Goal: Navigation & Orientation: Find specific page/section

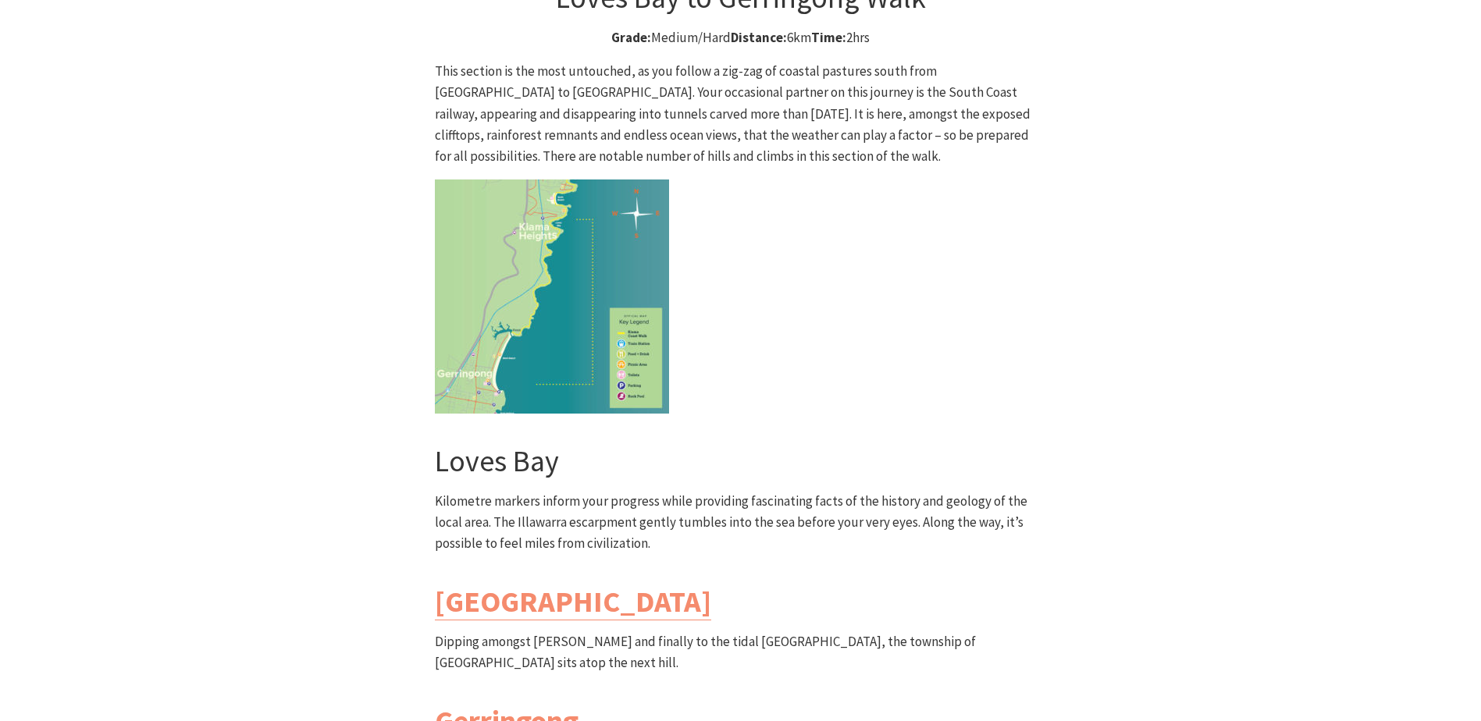
scroll to position [4137, 0]
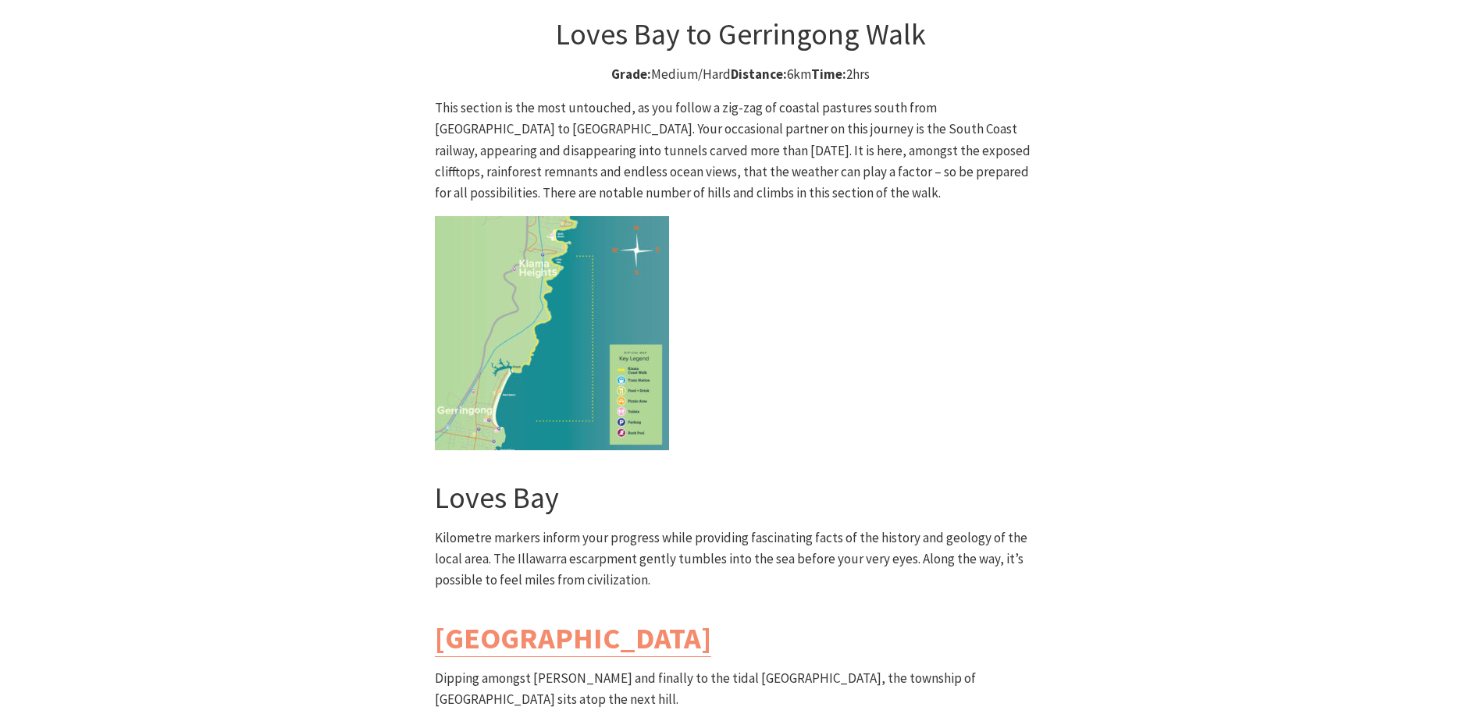
click at [562, 216] on img at bounding box center [552, 333] width 234 height 234
drag, startPoint x: 496, startPoint y: 162, endPoint x: 547, endPoint y: 157, distance: 51.8
click at [496, 216] on img at bounding box center [552, 333] width 234 height 234
click at [660, 216] on img at bounding box center [552, 333] width 234 height 234
click at [572, 216] on img at bounding box center [552, 333] width 234 height 234
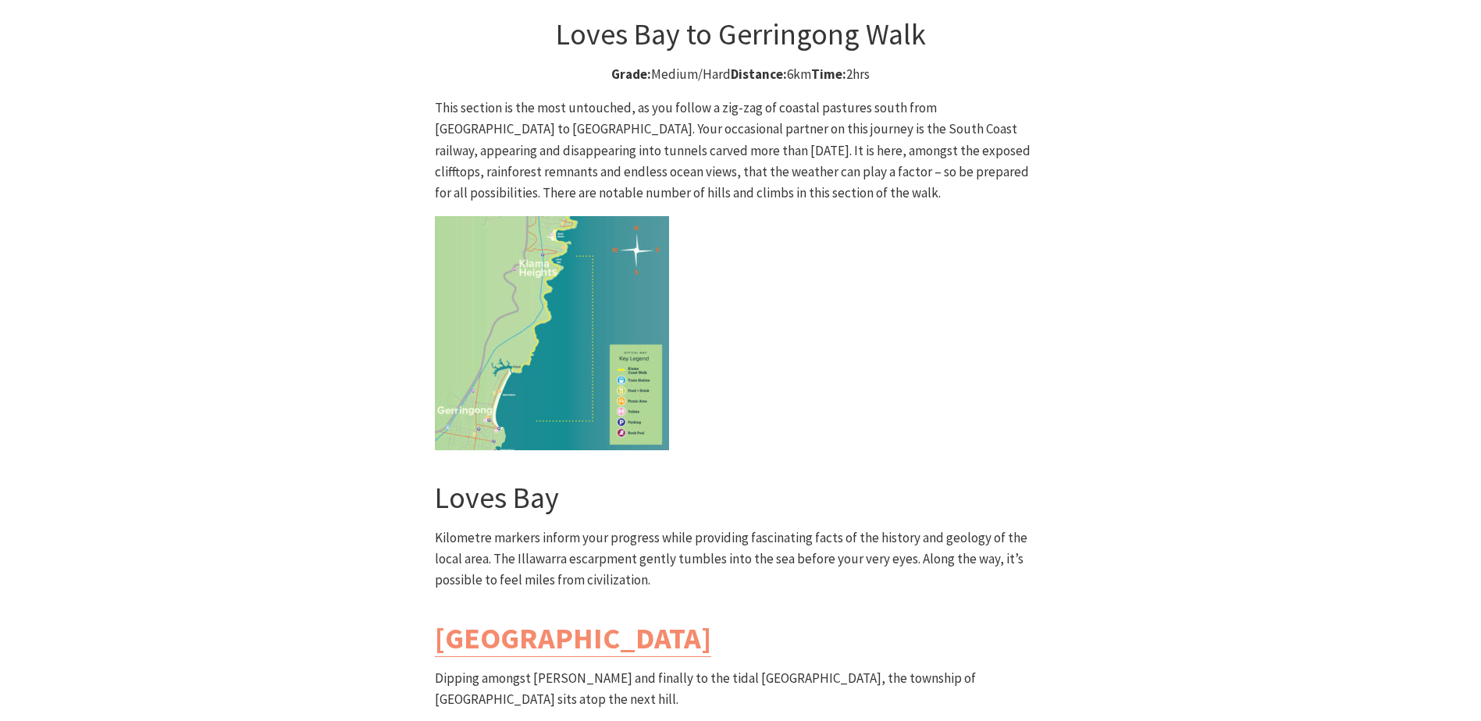
click at [572, 216] on img at bounding box center [552, 333] width 234 height 234
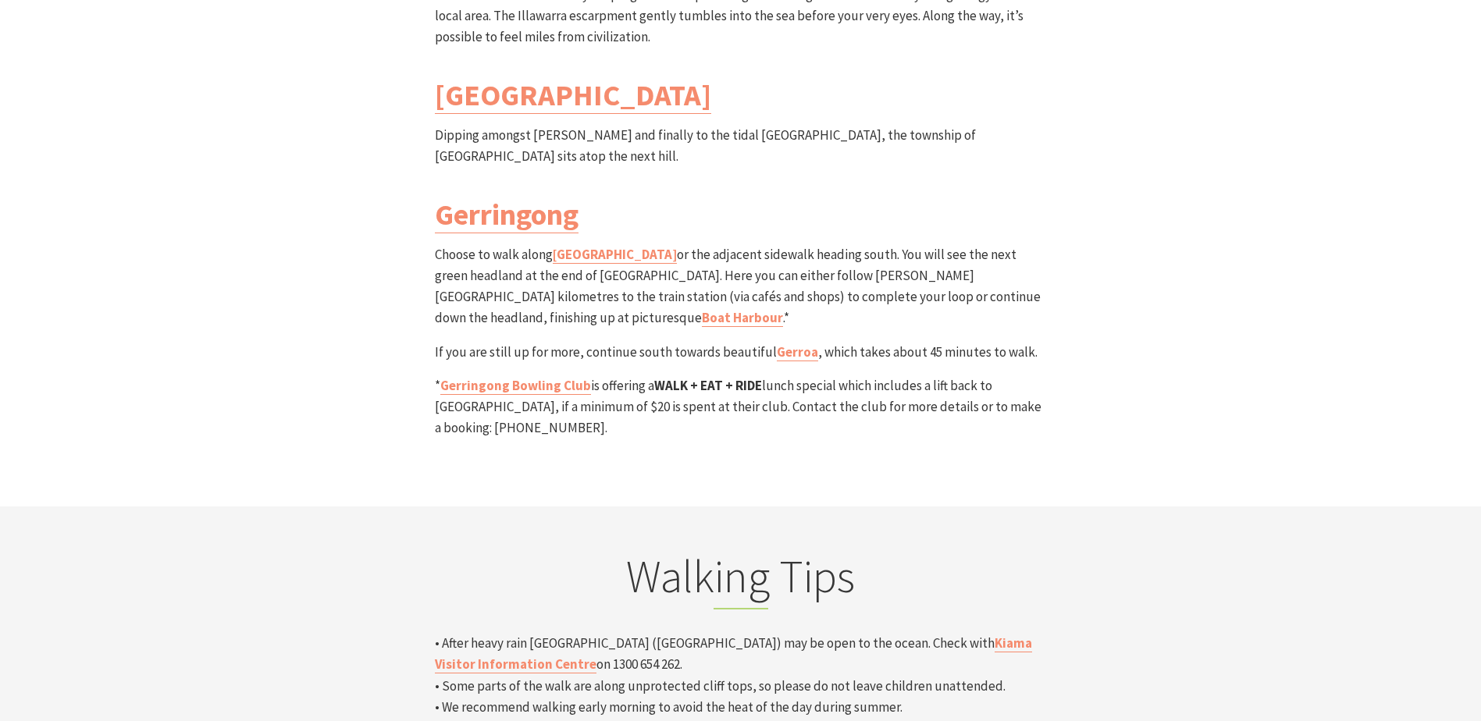
scroll to position [4683, 0]
click at [584, 243] on link "[GEOGRAPHIC_DATA]" at bounding box center [615, 252] width 124 height 18
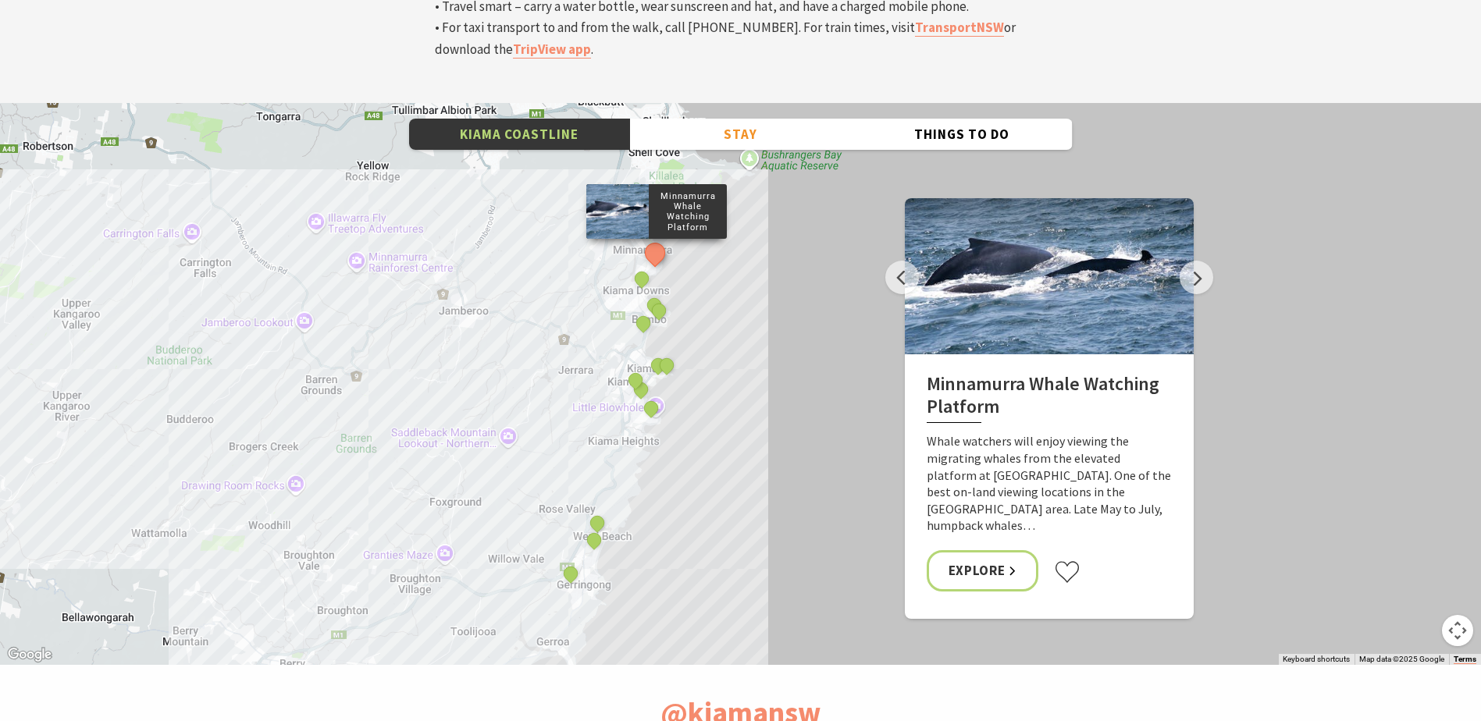
scroll to position [5464, 0]
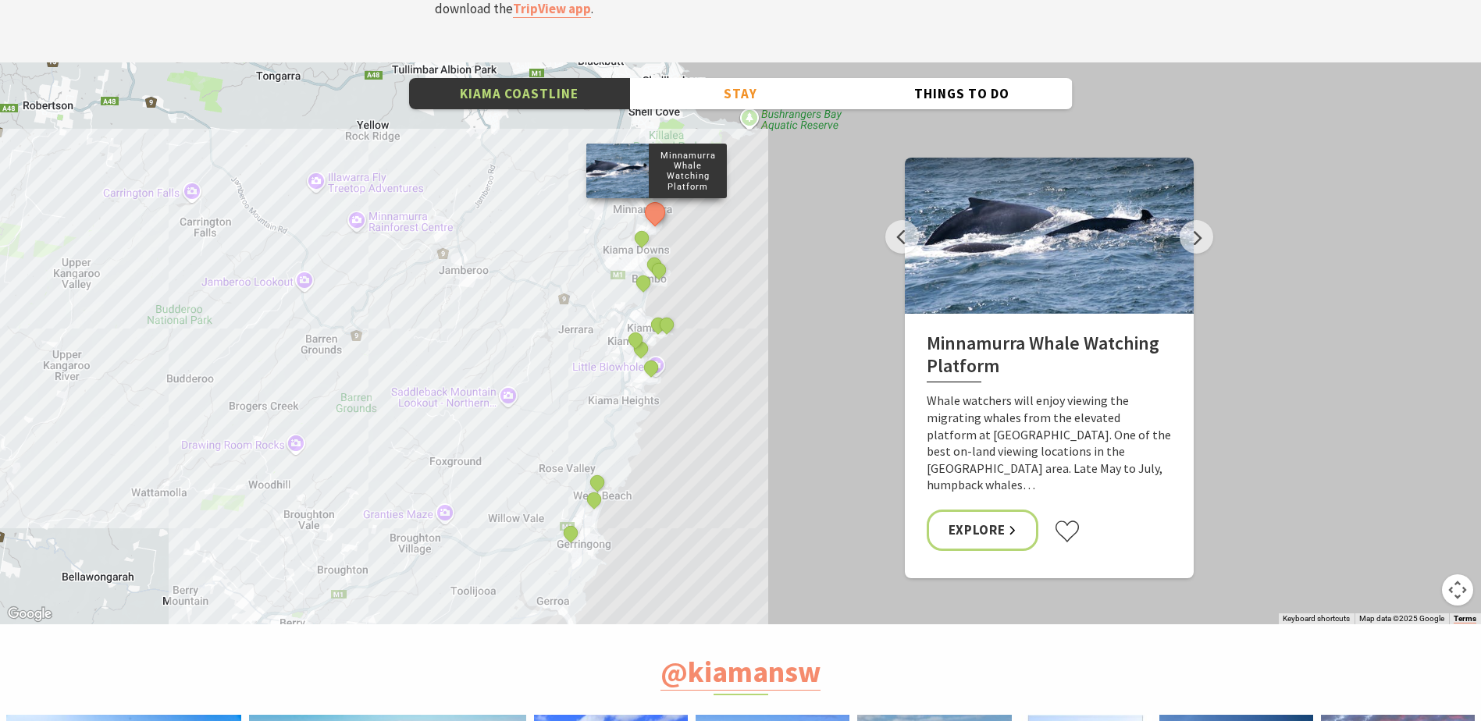
click at [415, 384] on div "Minnamurra Whale Watching Platform Gerringong Whale Watching Platform [GEOGRAPH…" at bounding box center [740, 343] width 1481 height 562
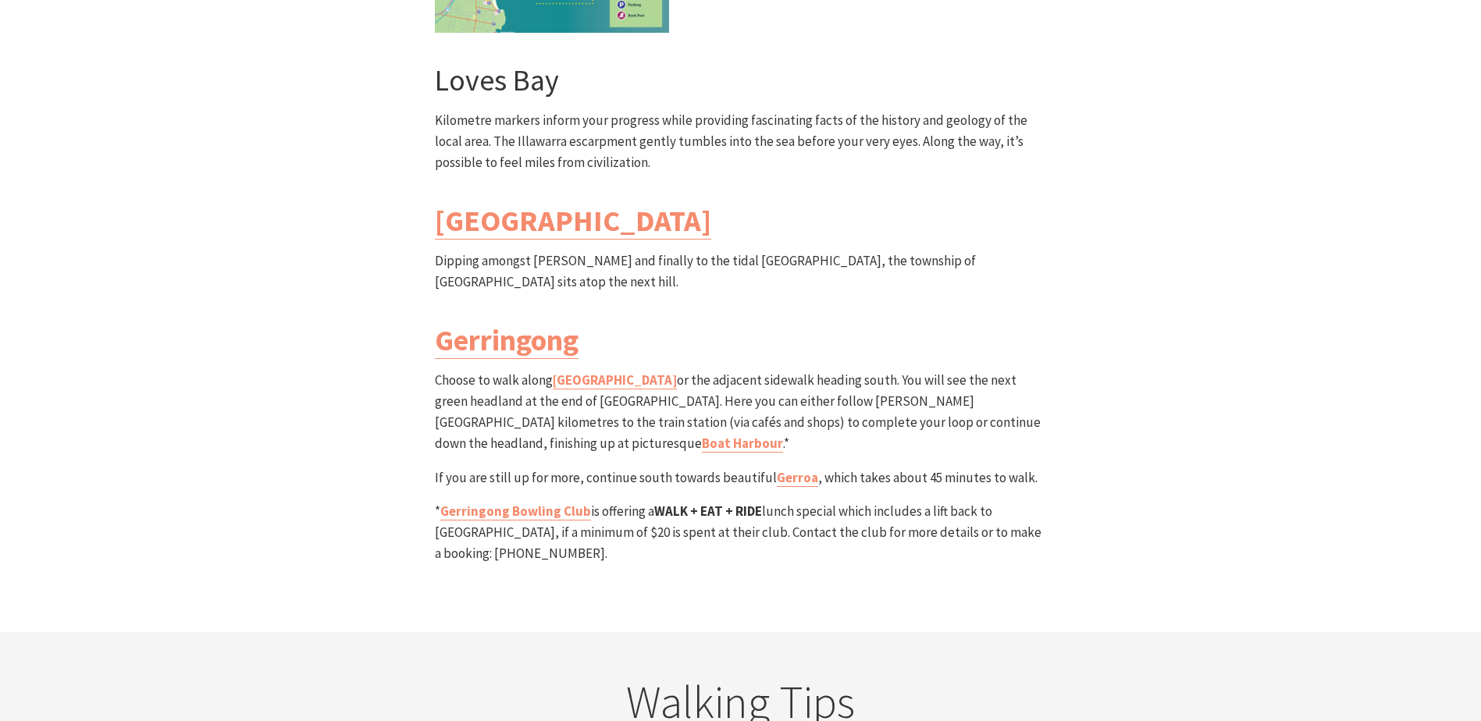
scroll to position [4527, 0]
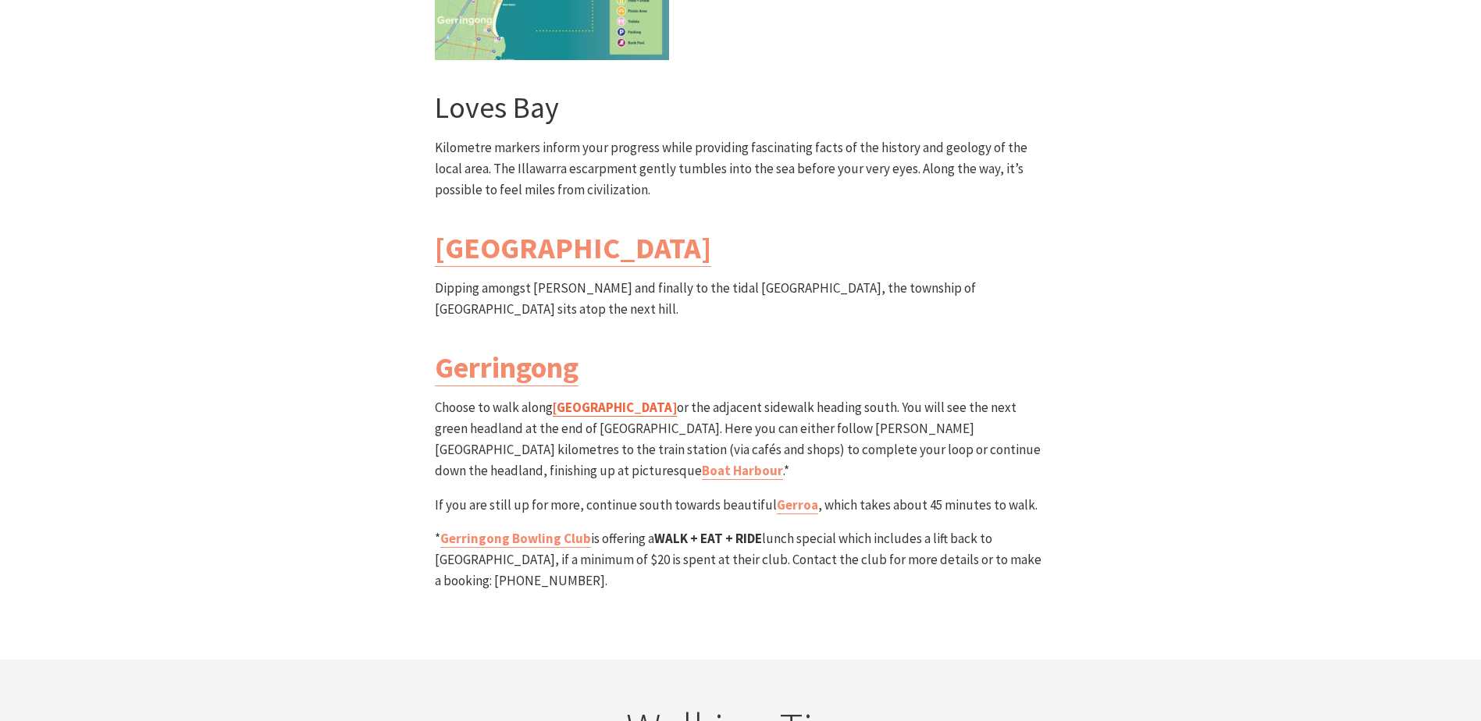
click at [581, 399] on link "Werri beach" at bounding box center [615, 408] width 124 height 18
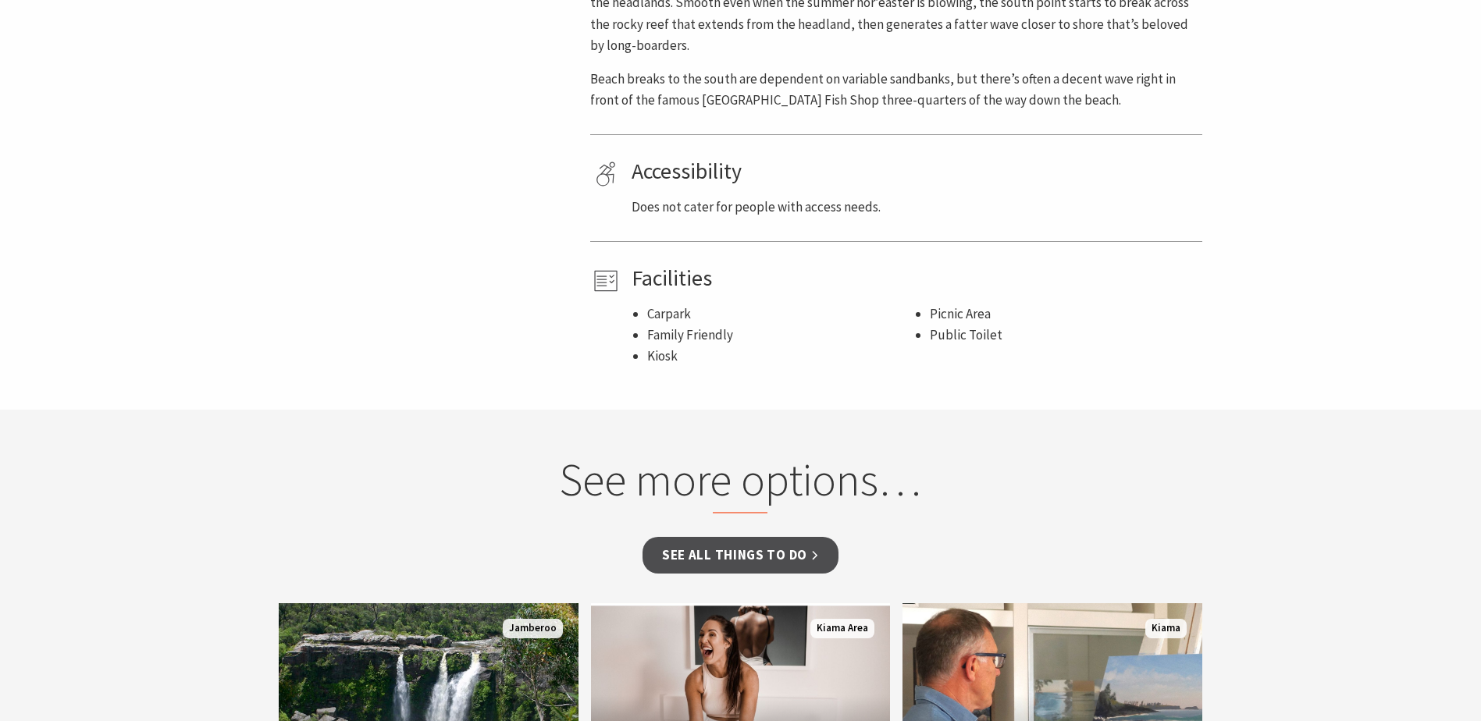
scroll to position [546, 0]
